Goal: Transaction & Acquisition: Purchase product/service

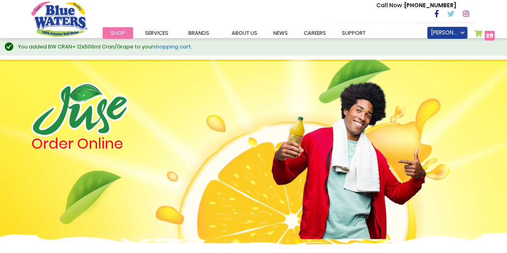
click at [480, 34] on link "My Cart 29 29 items" at bounding box center [484, 36] width 21 height 12
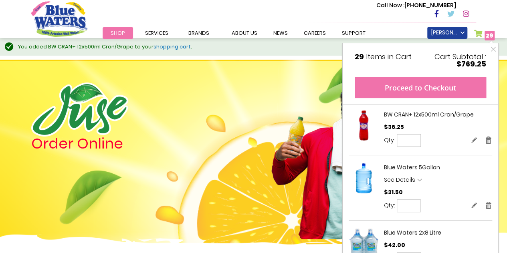
click at [411, 86] on button "Proceed to Checkout" at bounding box center [421, 87] width 132 height 21
